Goal: Transaction & Acquisition: Purchase product/service

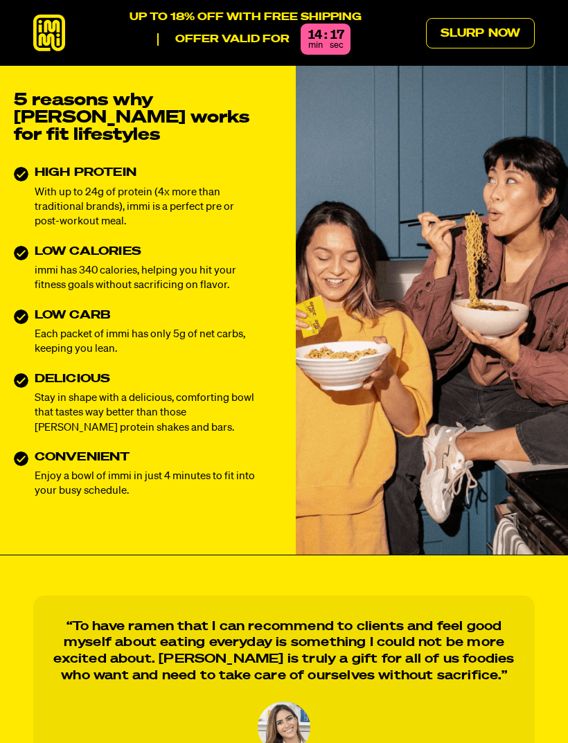
scroll to position [472, 0]
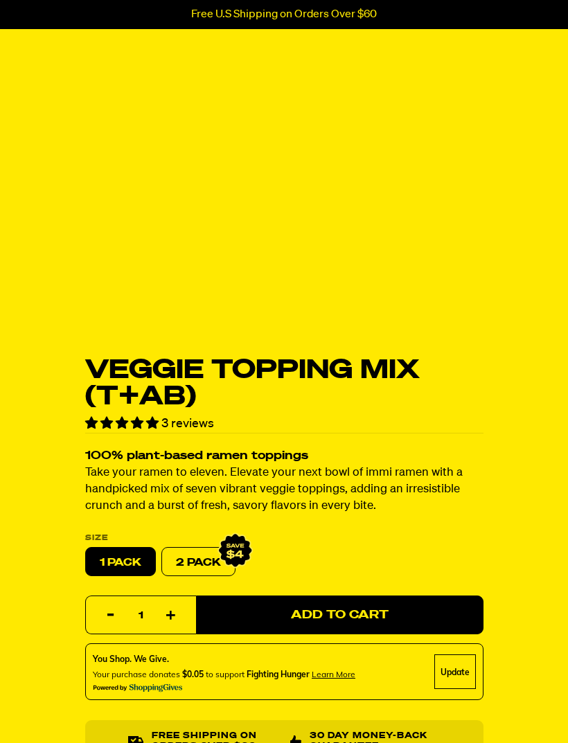
select select "subscription frequency"
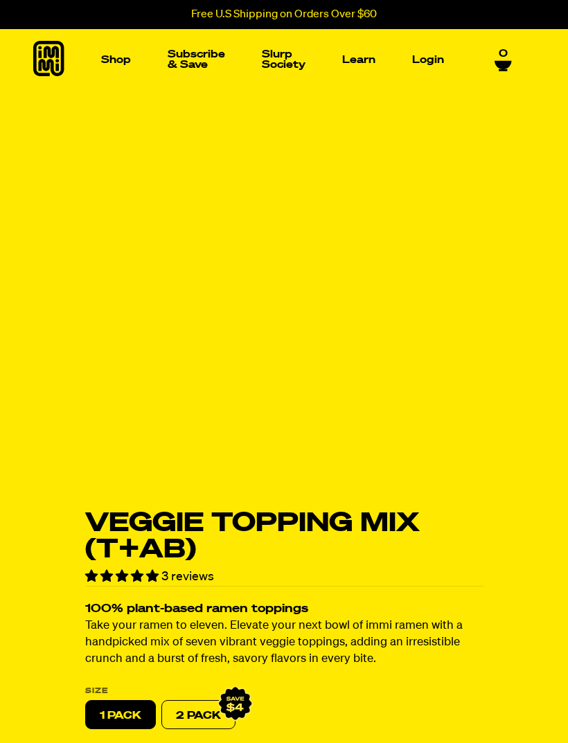
click at [66, 168] on img "Main navigation" at bounding box center [73, 163] width 95 height 95
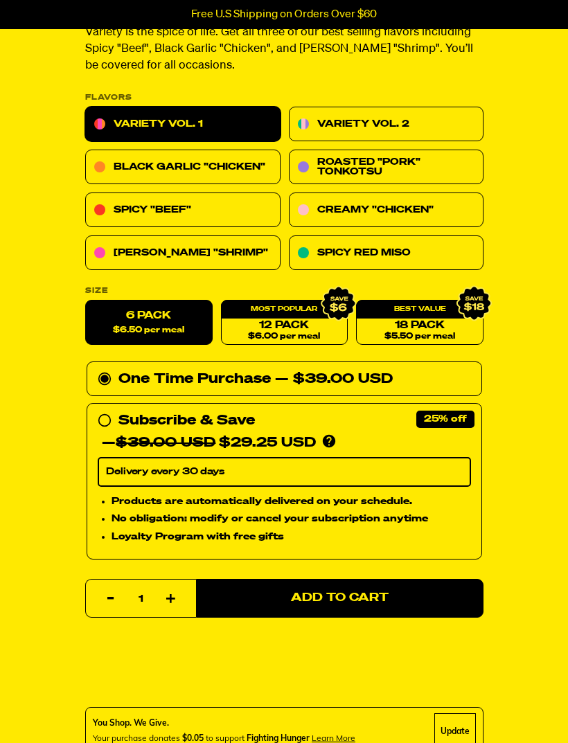
scroll to position [472, 0]
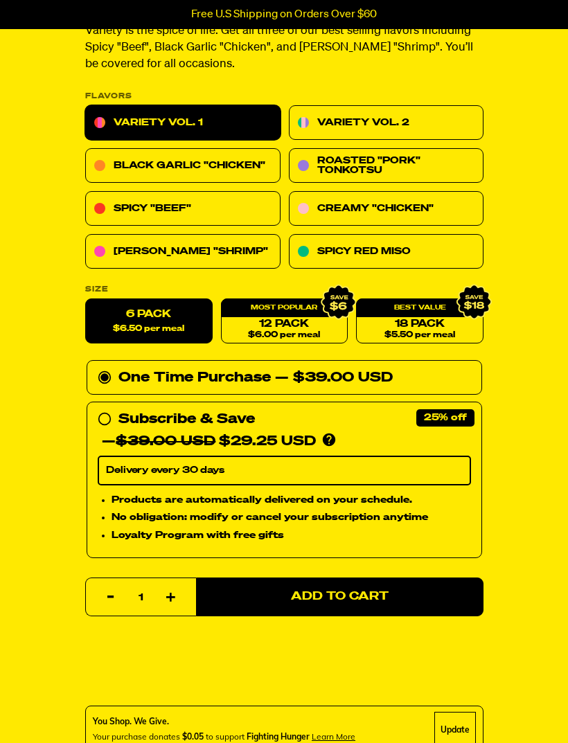
click at [421, 317] on link "18 Pack $5.50 per meal" at bounding box center [419, 321] width 127 height 45
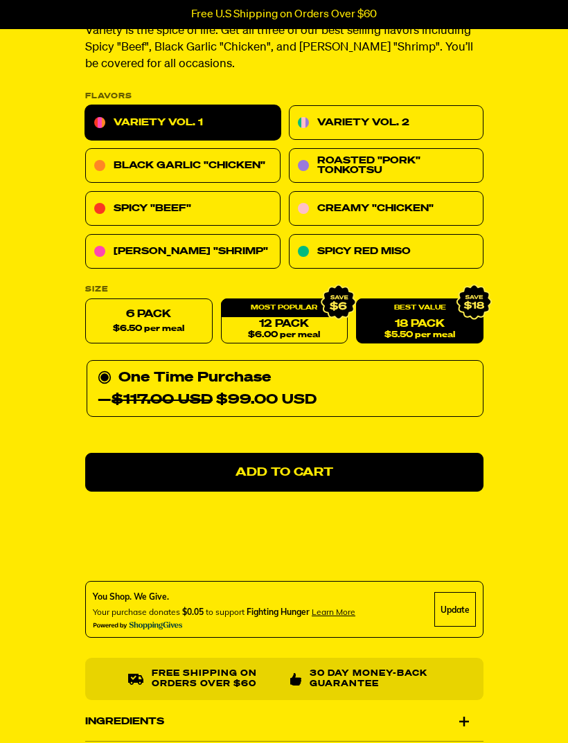
click at [287, 312] on div "12 Pack $6.00 per meal" at bounding box center [283, 321] width 127 height 45
click at [289, 323] on link "12 Pack $6.00 per meal" at bounding box center [283, 321] width 127 height 45
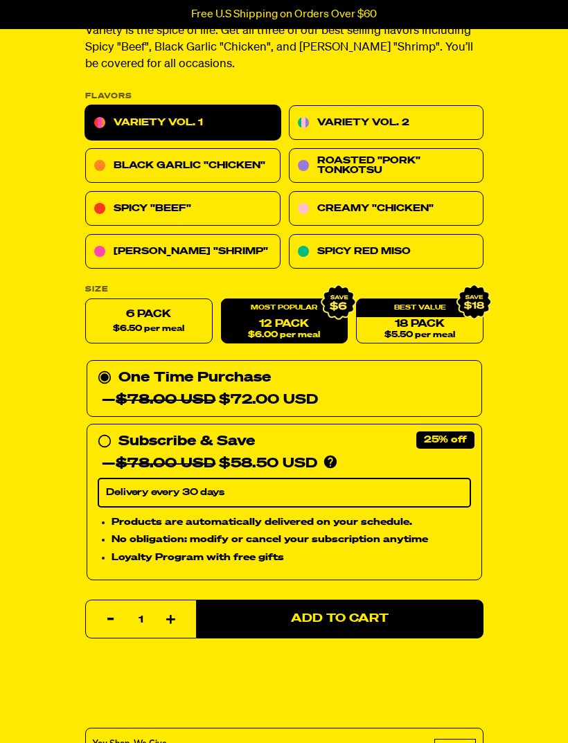
click at [152, 314] on label "6 Pack $6.50 per meal" at bounding box center [148, 321] width 127 height 45
click at [86, 300] on input "6 Pack $6.50 per meal" at bounding box center [85, 299] width 1 height 1
radio input "true"
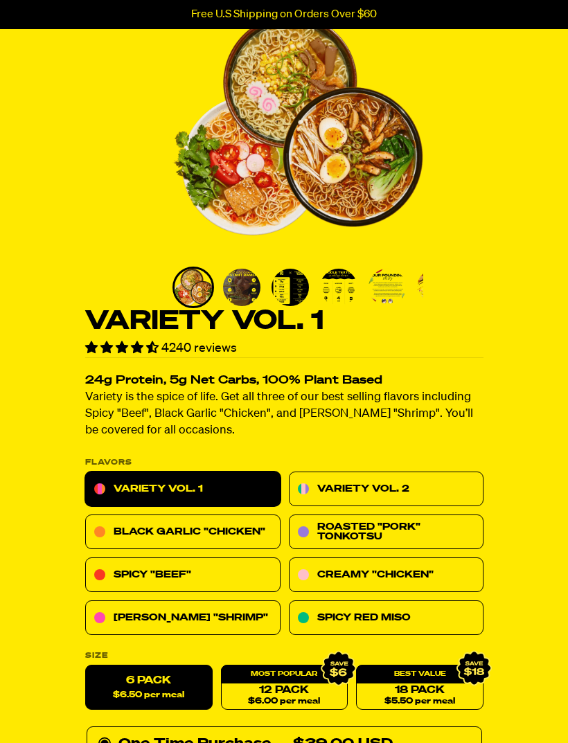
scroll to position [103, 0]
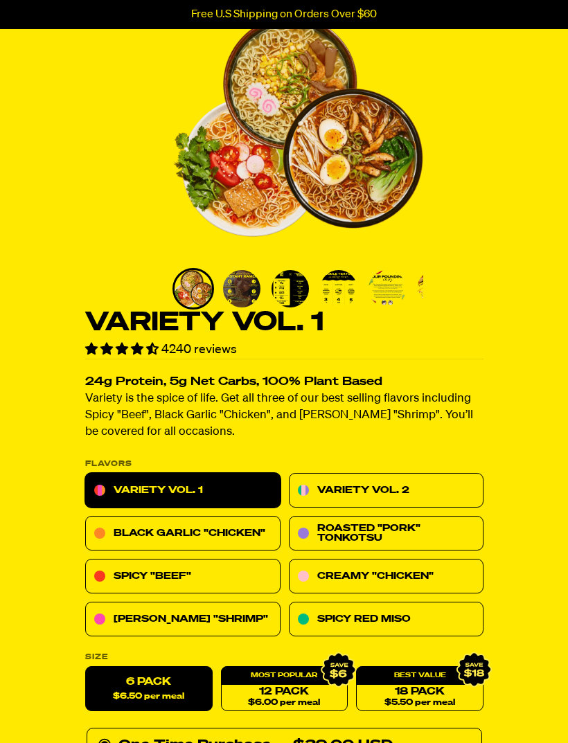
click at [240, 291] on img "Go to slide 2" at bounding box center [241, 289] width 37 height 37
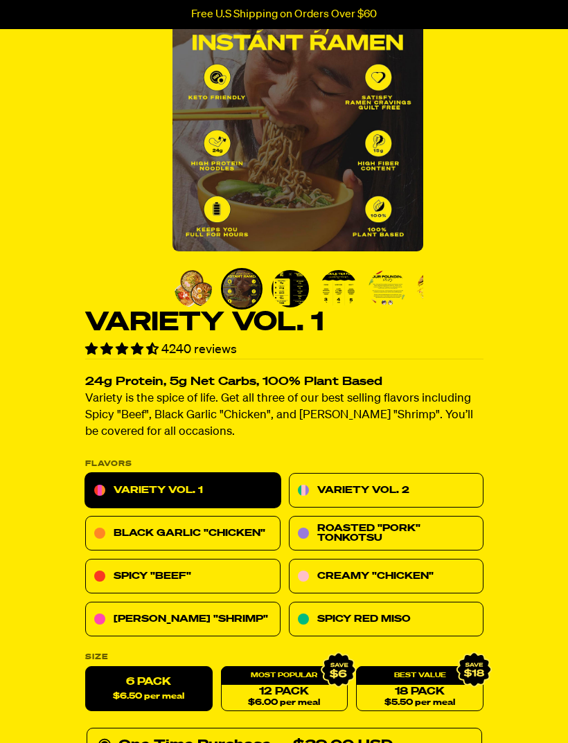
click at [287, 287] on img "Go to slide 3" at bounding box center [289, 288] width 37 height 37
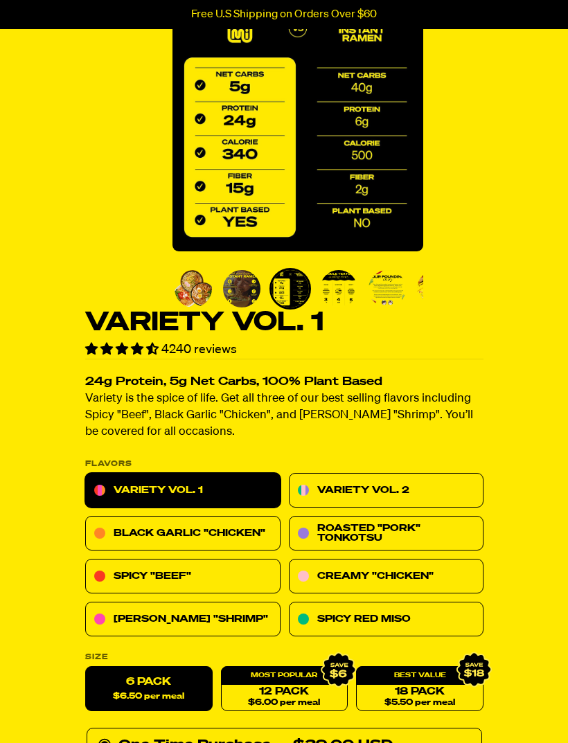
click at [336, 287] on img "Go to slide 4" at bounding box center [338, 288] width 37 height 37
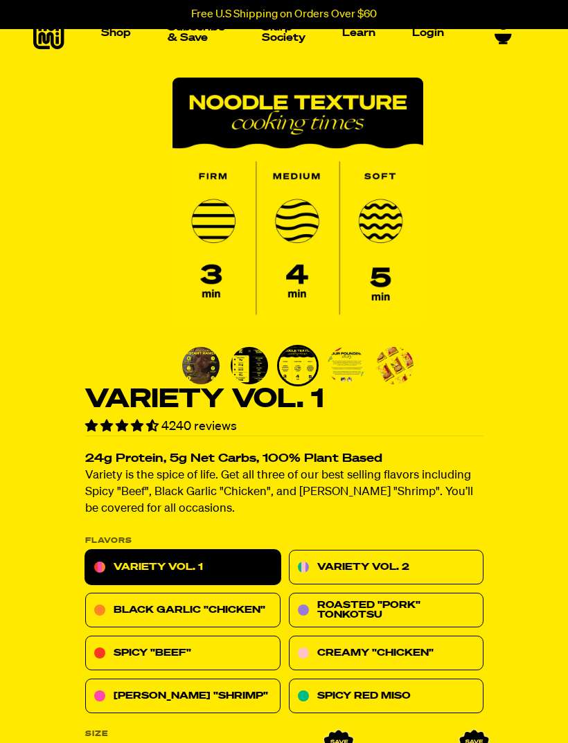
scroll to position [28, 0]
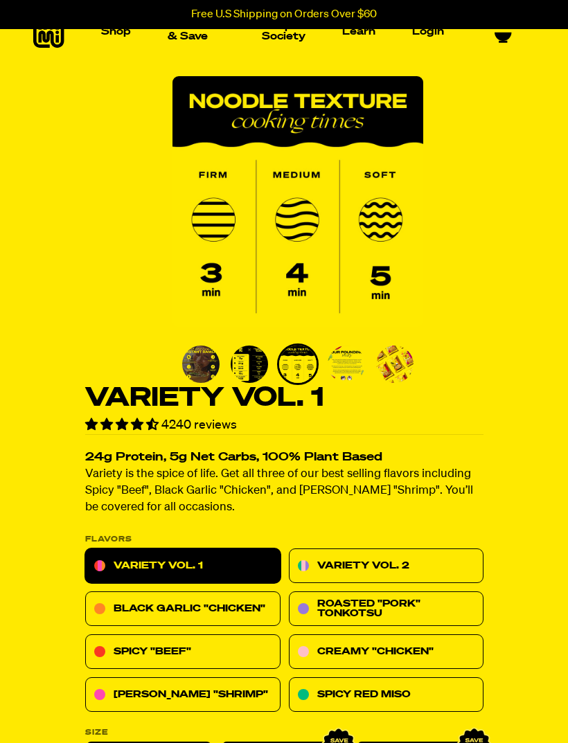
click at [345, 360] on img "Go to slide 5" at bounding box center [345, 364] width 37 height 37
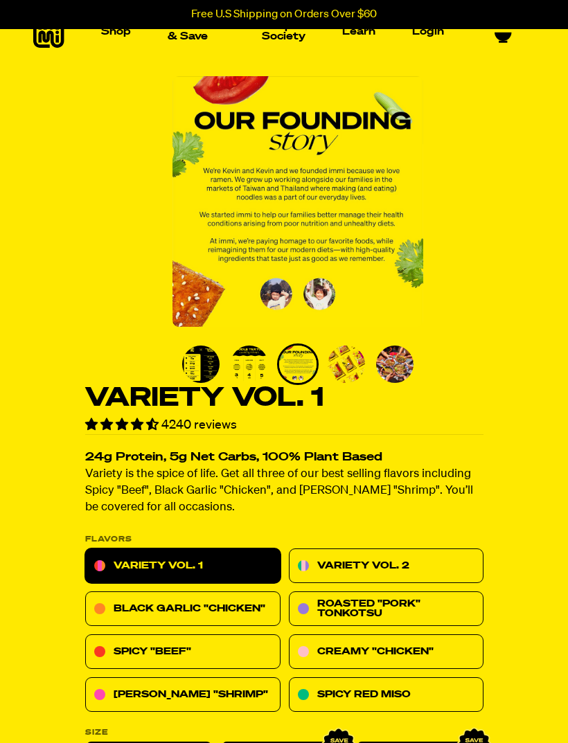
click at [343, 359] on img "Go to slide 6" at bounding box center [345, 364] width 37 height 37
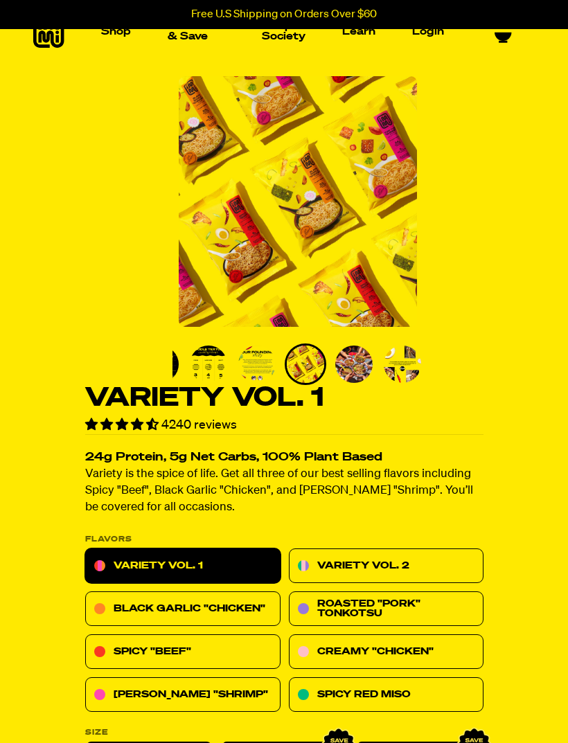
click at [354, 364] on img "Go to slide 7" at bounding box center [353, 364] width 37 height 37
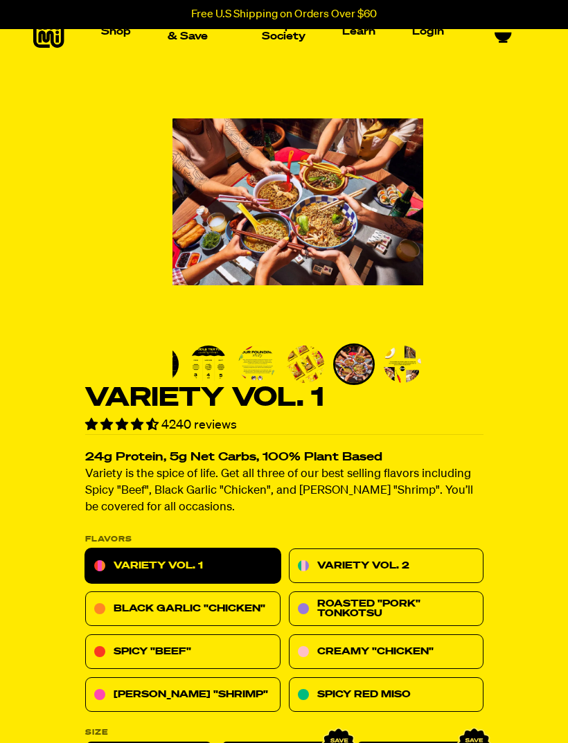
click at [401, 362] on img "Go to slide 8" at bounding box center [402, 364] width 37 height 37
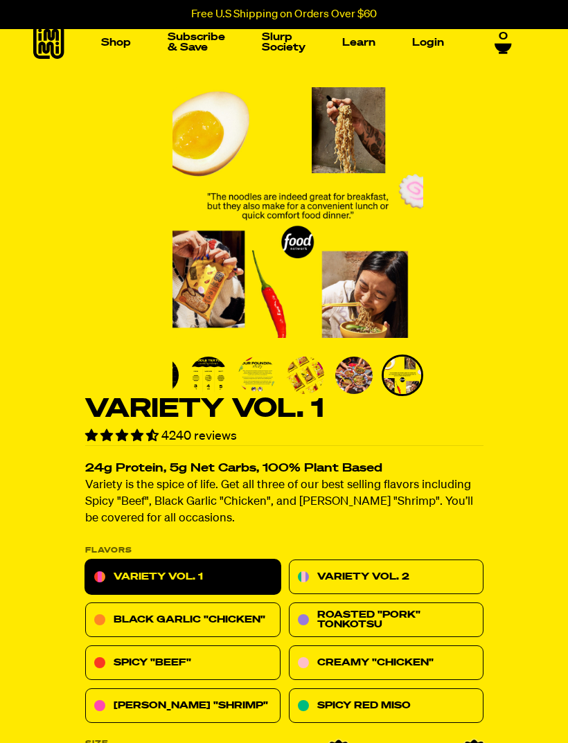
scroll to position [0, 0]
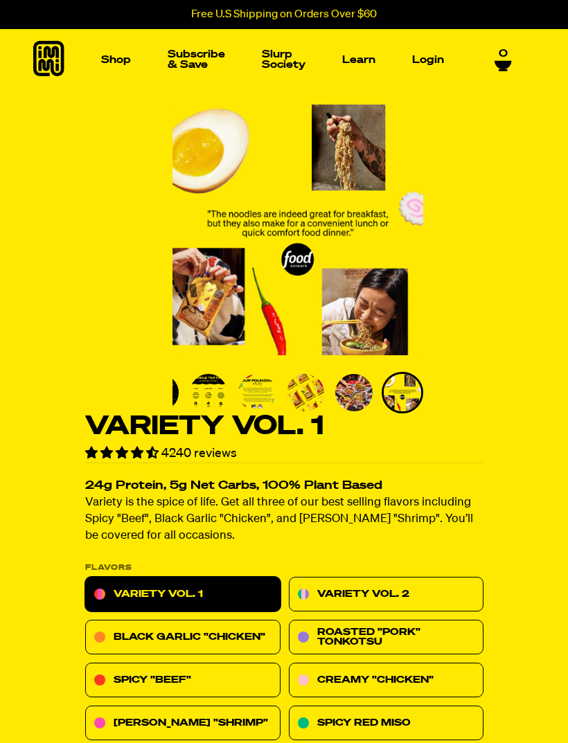
click at [421, 223] on img "Main navigation" at bounding box center [404, 213] width 195 height 195
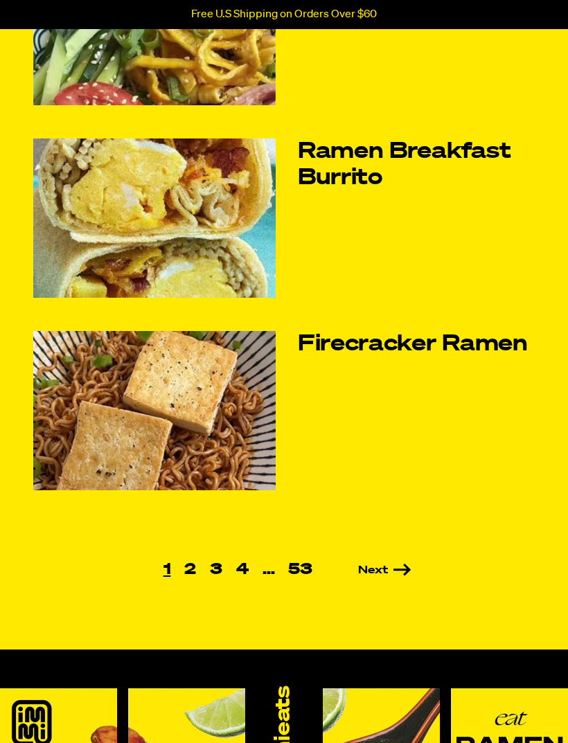
scroll to position [571, 0]
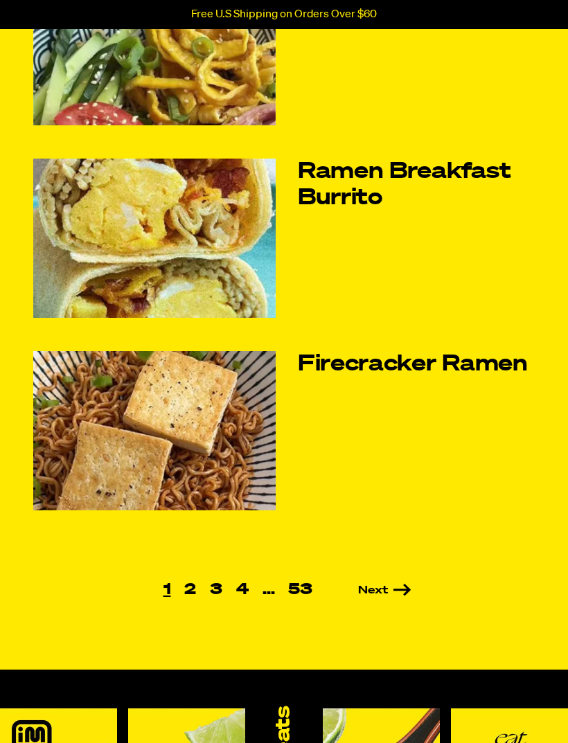
click at [388, 361] on link "Firecracker Ramen" at bounding box center [416, 365] width 237 height 26
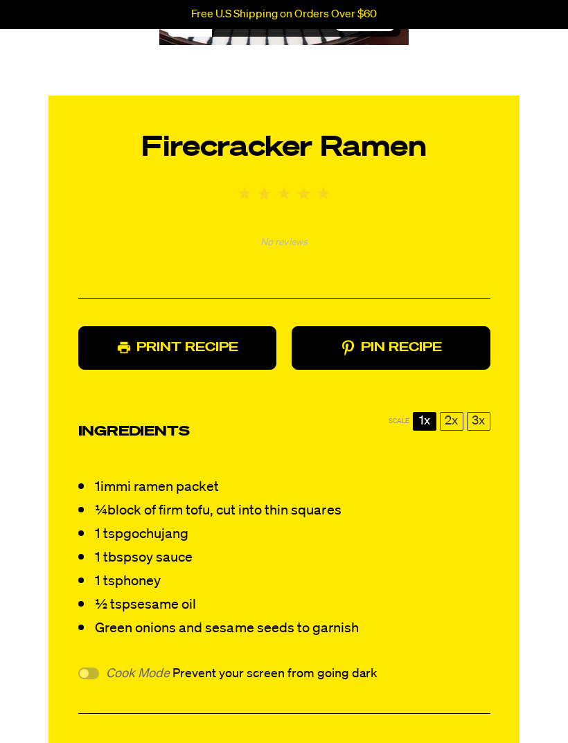
scroll to position [1055, 0]
